Goal: Information Seeking & Learning: Learn about a topic

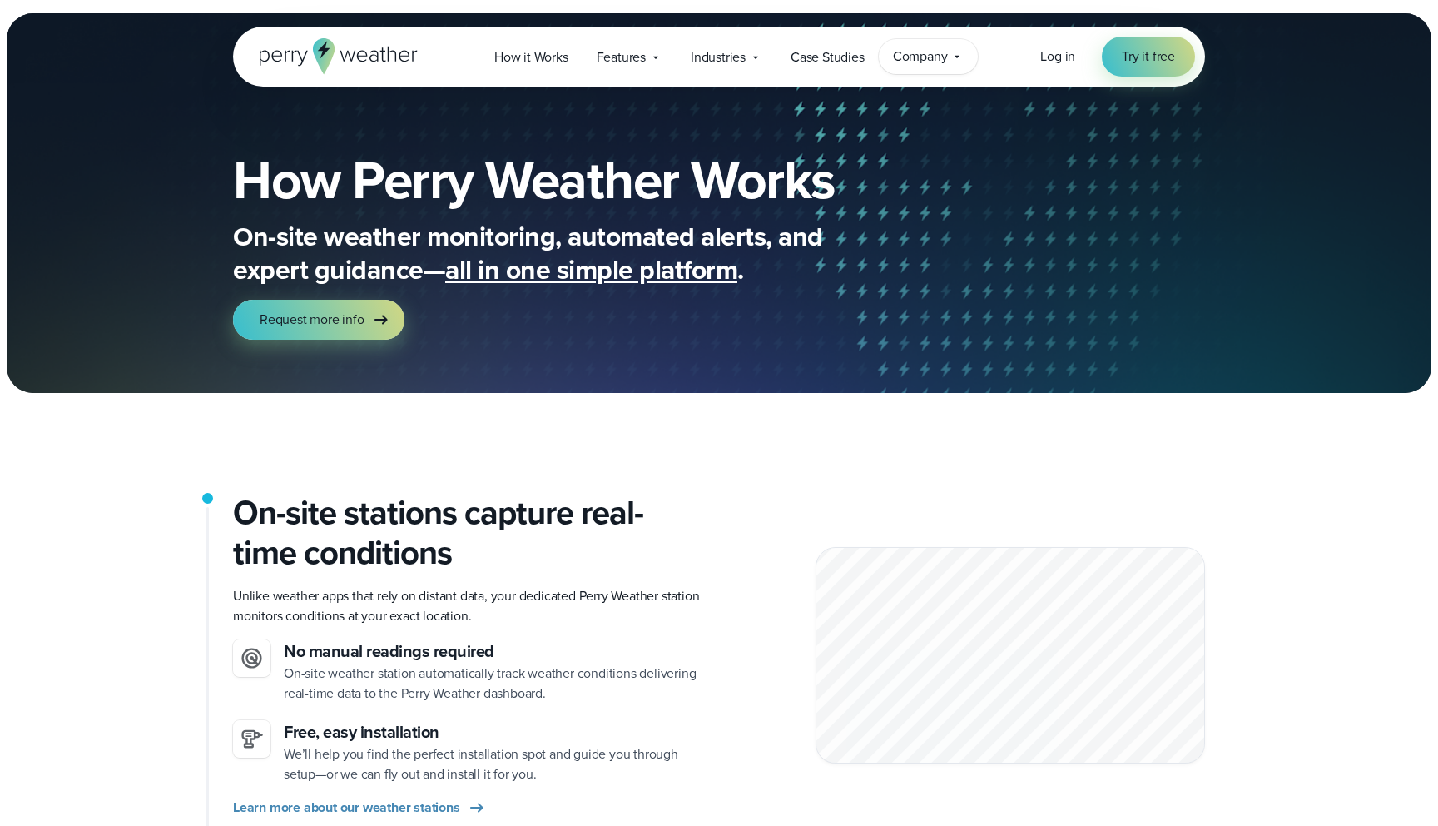
click at [941, 52] on span "Company" at bounding box center [920, 57] width 55 height 20
